Goal: Use online tool/utility

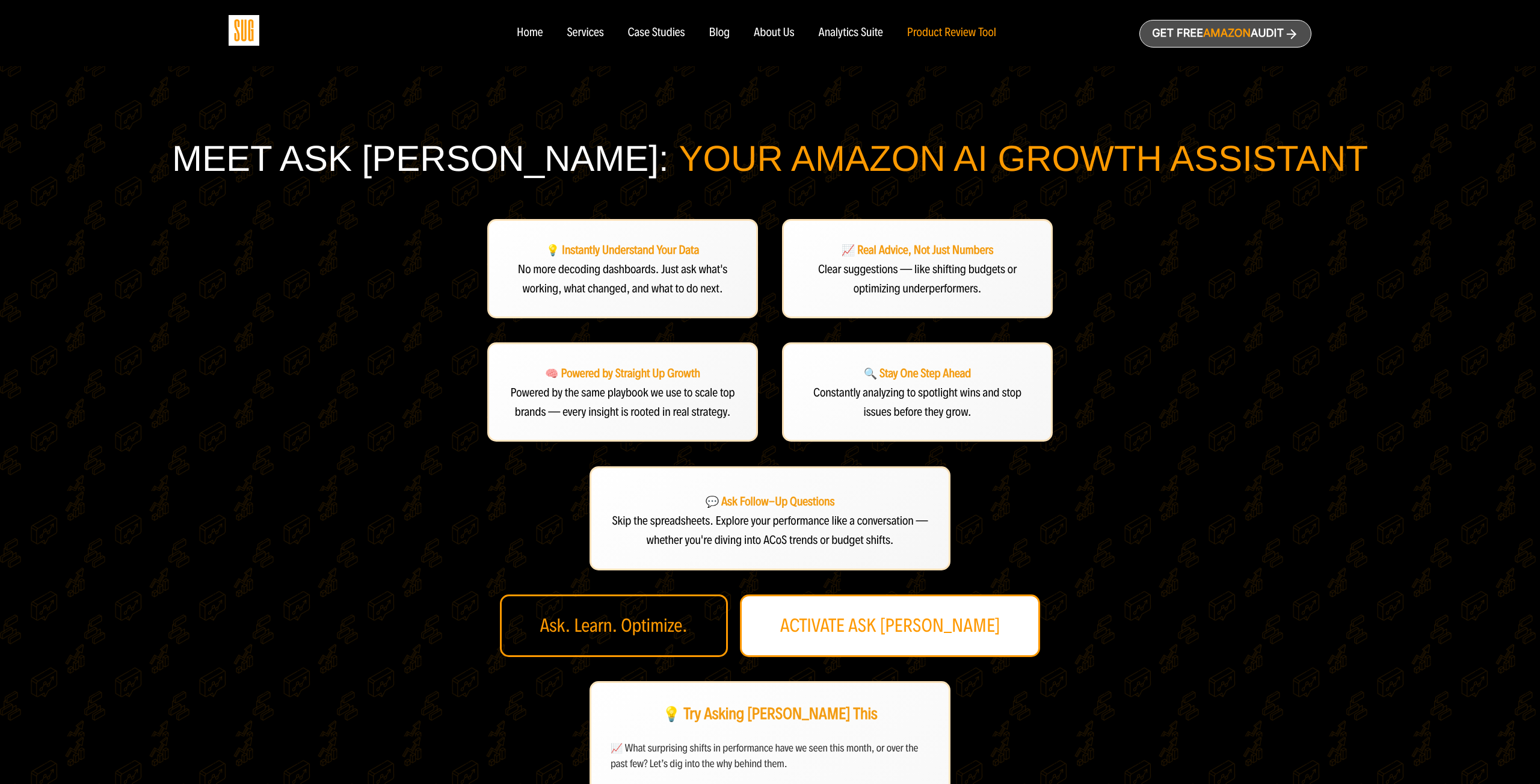
click at [951, 622] on link "ACTIVATE ASK [PERSON_NAME]" at bounding box center [890, 625] width 301 height 63
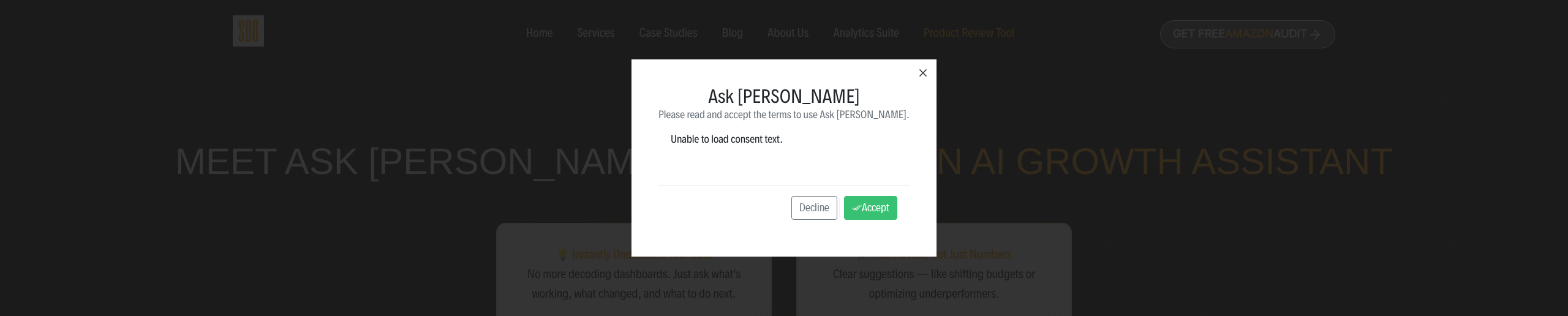
click at [915, 69] on icon "button" at bounding box center [922, 72] width 15 height 15
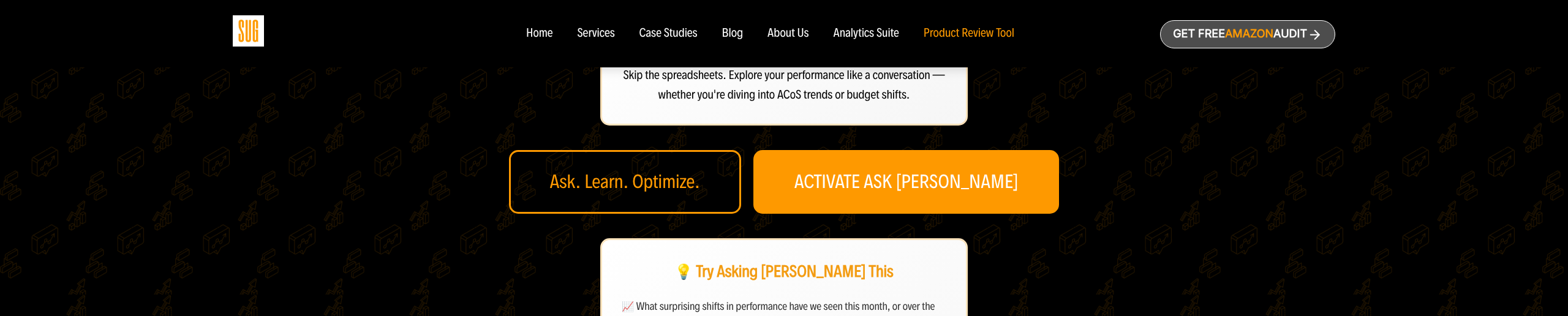
scroll to position [458, 0]
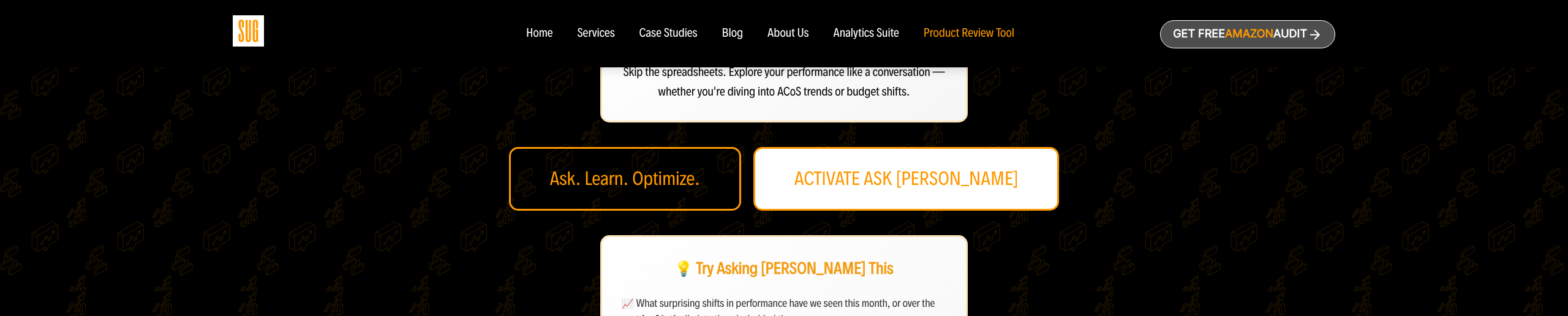
click at [913, 170] on link "ACTIVATE ASK [PERSON_NAME]" at bounding box center [906, 179] width 306 height 64
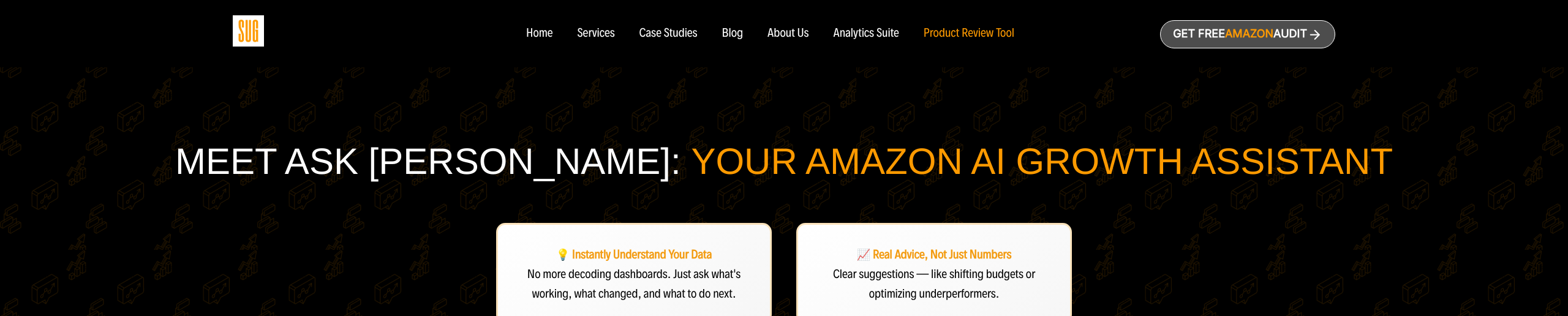
scroll to position [458, 0]
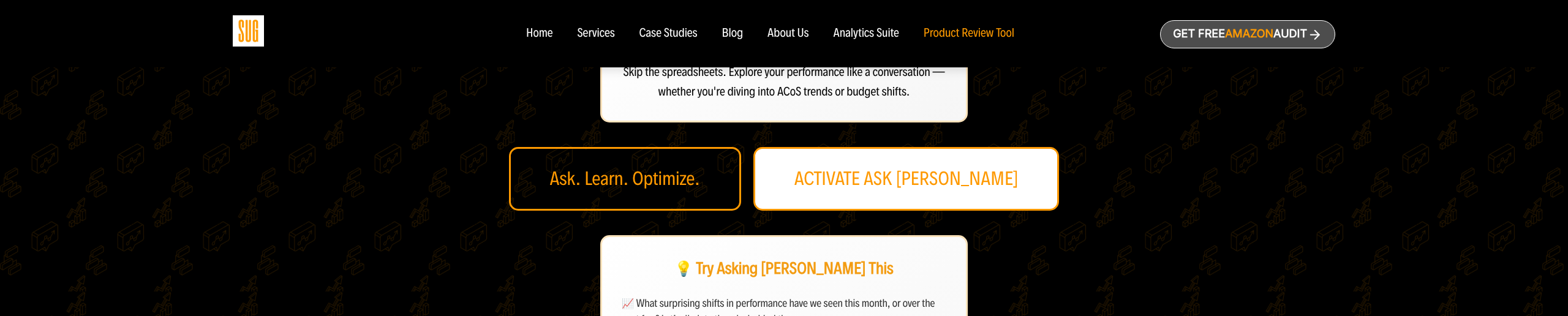
click at [928, 172] on link "ACTIVATE ASK [PERSON_NAME]" at bounding box center [906, 179] width 306 height 64
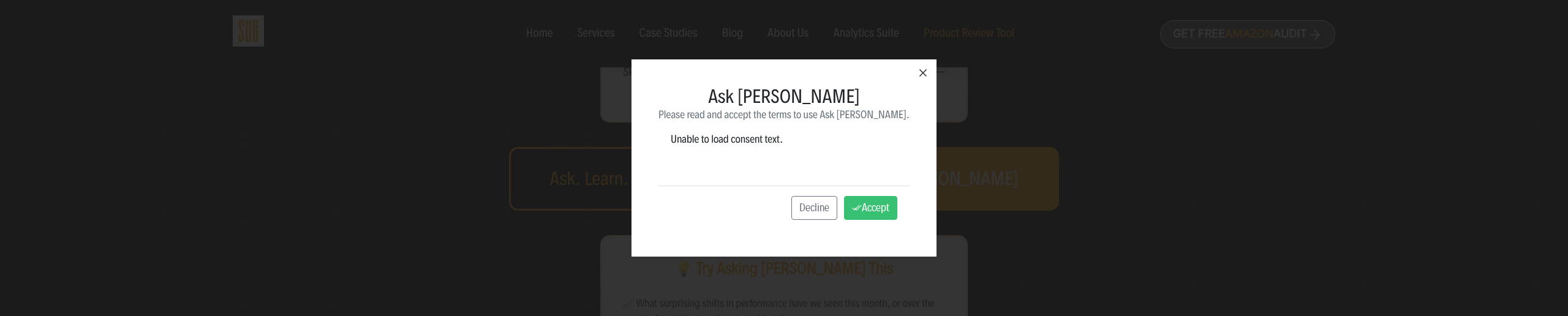
click at [920, 75] on icon "button" at bounding box center [923, 73] width 7 height 7
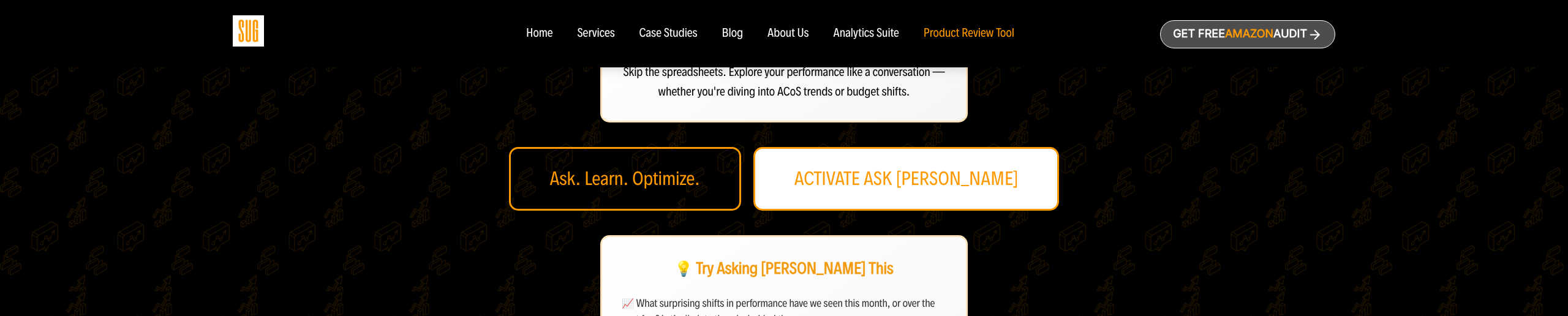
click at [897, 186] on link "ACTIVATE ASK [PERSON_NAME]" at bounding box center [906, 179] width 306 height 64
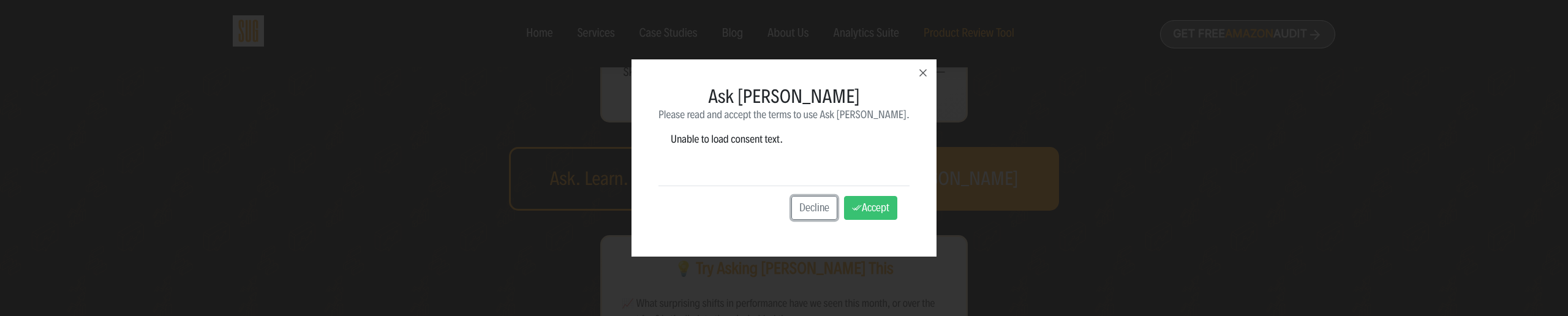
click at [423, 176] on div "Ask Dan Consent Please read and accept the terms to use Ask Dan. Unable to load…" at bounding box center [784, 158] width 1568 height 316
